Goal: Information Seeking & Learning: Learn about a topic

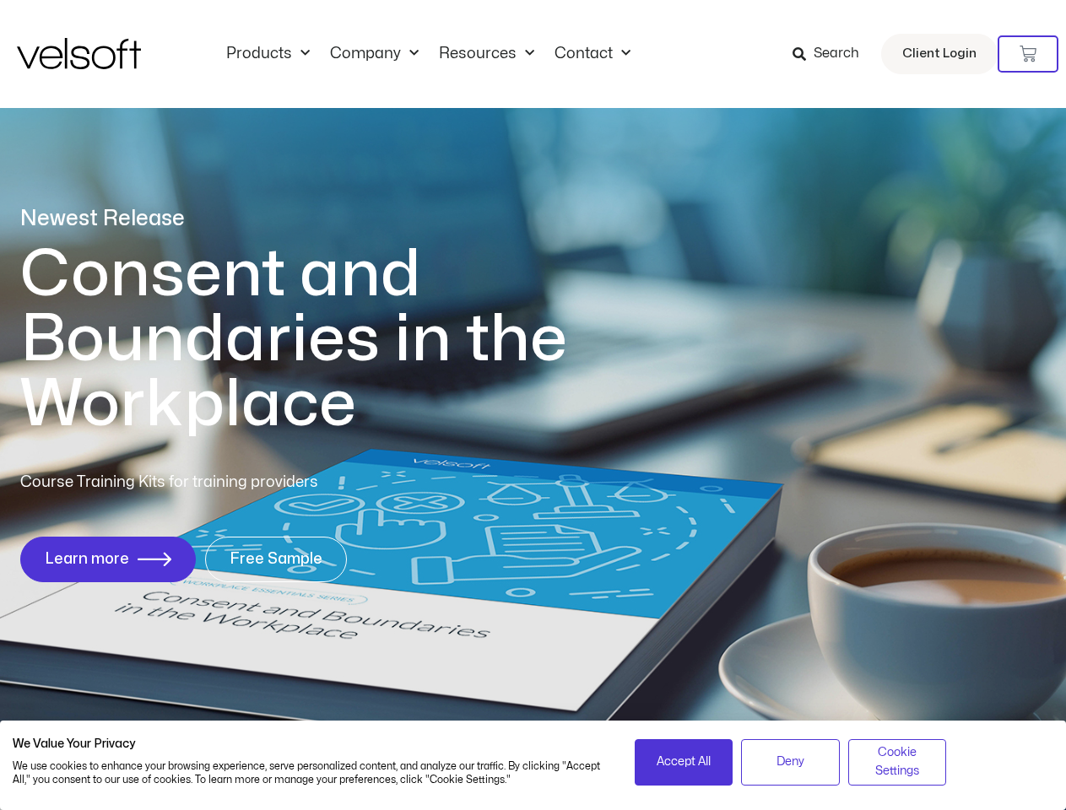
click at [532, 405] on h1 "Consent and Boundaries in the Workplace" at bounding box center [328, 339] width 616 height 195
click at [1028, 54] on icon at bounding box center [1027, 54] width 17 height 17
click at [683, 762] on span "Accept All" at bounding box center [683, 762] width 54 height 19
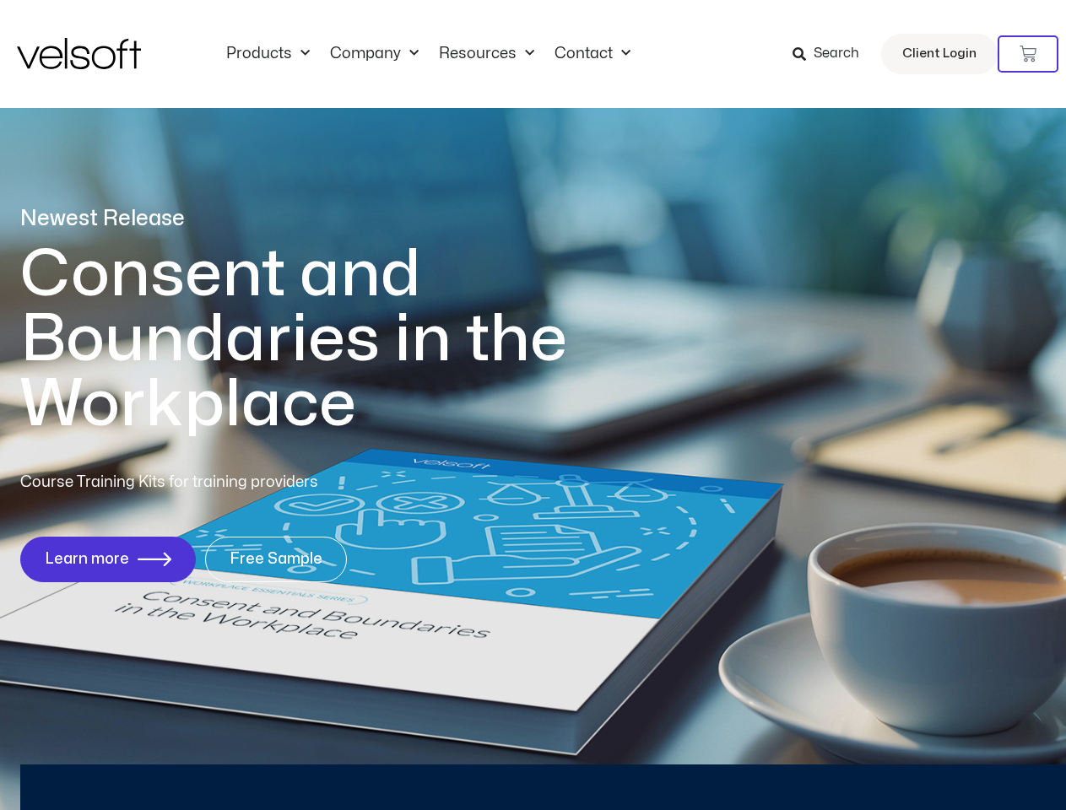
click at [790, 762] on div "Newest Release Consent and Boundaries in the Workplace Course Training Kits for…" at bounding box center [533, 402] width 1066 height 819
click at [897, 762] on div "Newest Release Consent and Boundaries in the Workplace Course Training Kits for…" at bounding box center [533, 402] width 1066 height 819
